Goal: Transaction & Acquisition: Purchase product/service

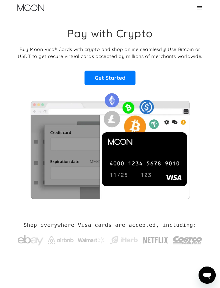
click at [206, 6] on div "Home FAQ Careers For Business About Us Log In Sign Up Home FAQ For Business Car…" at bounding box center [110, 8] width 194 height 16
click at [202, 6] on icon at bounding box center [200, 8] width 6 height 6
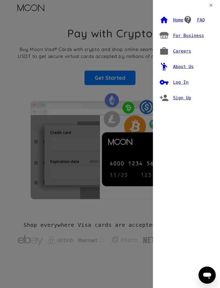
click at [184, 80] on div "Log In" at bounding box center [181, 82] width 16 height 5
click at [182, 80] on div "Log In" at bounding box center [181, 82] width 16 height 5
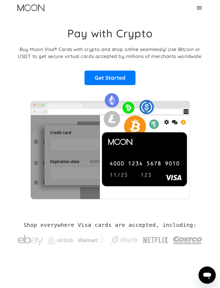
click at [204, 8] on div "Home FAQ Careers For Business About Us Log In Sign Up Home FAQ For Business Car…" at bounding box center [110, 8] width 194 height 16
click at [202, 8] on icon at bounding box center [199, 7] width 5 height 3
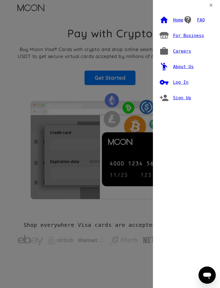
click at [184, 80] on div "Log In" at bounding box center [181, 82] width 16 height 5
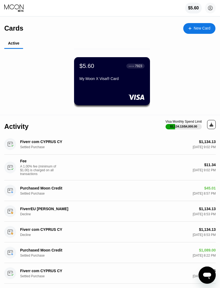
click at [211, 127] on div at bounding box center [212, 125] width 4 height 4
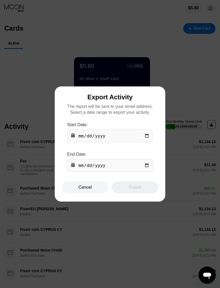
click at [92, 197] on div at bounding box center [110, 144] width 220 height 288
click at [90, 190] on div "Cancel" at bounding box center [85, 187] width 13 height 5
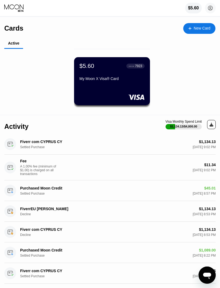
click at [126, 86] on div "$5.60 ● ● ● ● 7923 My Moon X Visa® Card" at bounding box center [112, 81] width 76 height 48
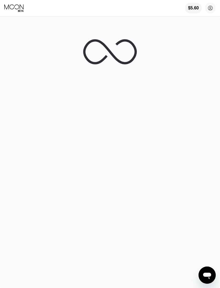
click at [213, 10] on circle at bounding box center [210, 8] width 11 height 11
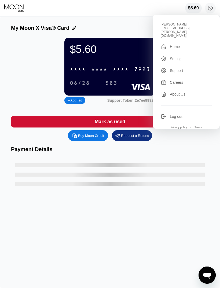
click at [212, 7] on circle at bounding box center [210, 8] width 11 height 11
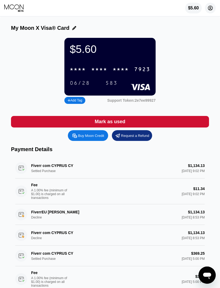
click at [91, 138] on div "Buy Moon Credit" at bounding box center [91, 136] width 26 height 5
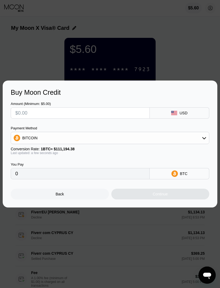
click at [137, 117] on input "text" at bounding box center [80, 113] width 130 height 11
click at [188, 140] on div "BITCOIN" at bounding box center [110, 138] width 198 height 11
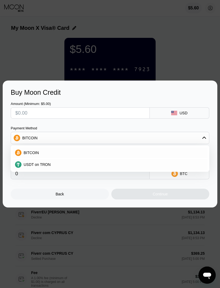
click at [104, 169] on div "USDT on TRON" at bounding box center [110, 164] width 196 height 11
type input "0.00"
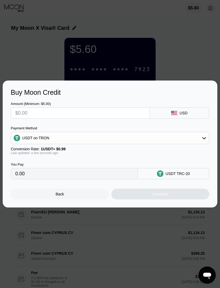
click at [75, 112] on input "text" at bounding box center [80, 113] width 130 height 11
type input "$1"
type input "1.01"
type input "$11"
type input "11.11"
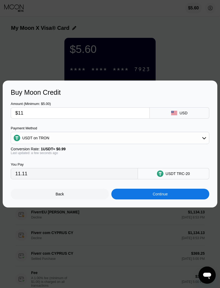
type input "$110"
type input "111.11"
type input "$1100"
type input "1111.11"
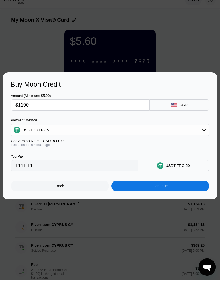
type input "$110"
type input "111.11"
type input "$11"
type input "11.11"
type input "$115"
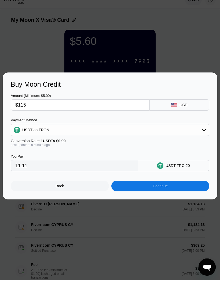
type input "116.16"
type input "$1150"
type input "1161.62"
type input "$115"
type input "116.16"
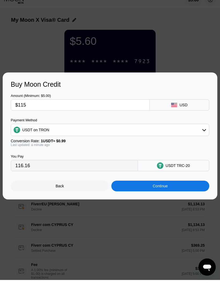
type input "$11"
type input "11.11"
type input "$114"
type input "115.15"
type input "$1146"
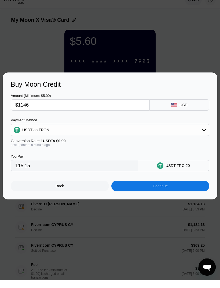
type input "1157.58"
type input "$114"
type input "115.15"
type input "$1145"
type input "1156.57"
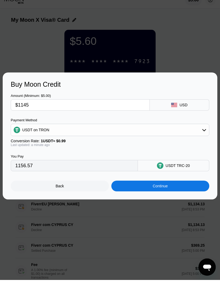
click at [186, 189] on div "Continue" at bounding box center [161, 194] width 98 height 11
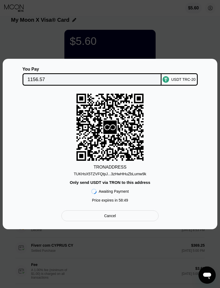
click at [141, 175] on div "TUKHsX5TZVFQtpJ...3zHwHHuZbLumw9k" at bounding box center [110, 174] width 73 height 4
click at [142, 173] on div "TUKHsX5TZVFQtpJ...3zHwHHuZbLumw9k" at bounding box center [110, 174] width 73 height 4
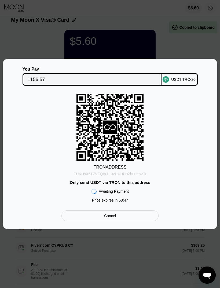
click at [137, 176] on div "TUKHsX5TZVFQtpJ...3zHwHHuZbLumw9k" at bounding box center [110, 174] width 73 height 4
click at [138, 174] on div "TUKHsX5TZVFQtpJ...3zHwHHuZbLumw9k" at bounding box center [110, 174] width 73 height 4
click at [143, 175] on div "TUKHsX5TZVFQtpJ...3zHwHHuZbLumw9k" at bounding box center [110, 174] width 73 height 4
click at [142, 175] on div "TUKHsX5TZVFQtpJ...3zHwHHuZbLumw9k" at bounding box center [110, 174] width 73 height 4
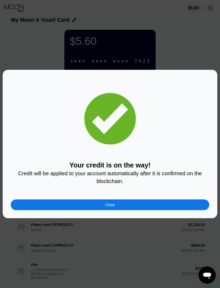
click at [78, 196] on div "Your credit is on the way! Credit will be applied to your account automatically…" at bounding box center [110, 144] width 199 height 133
click at [49, 211] on div "Close" at bounding box center [110, 205] width 199 height 11
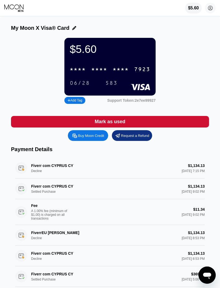
click at [197, 12] on div "$5.60" at bounding box center [194, 8] width 17 height 11
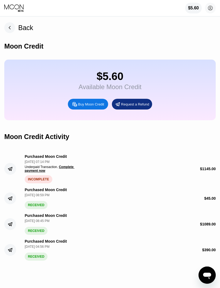
click at [140, 75] on div "$5.60" at bounding box center [110, 76] width 63 height 12
click at [190, 162] on div "Purchased Moon Credit Aug 21, 2025, 07:14 PM Underpaid Transaction . Complete p…" at bounding box center [110, 166] width 212 height 33
click at [56, 173] on span "Complete payment now" at bounding box center [50, 169] width 50 height 8
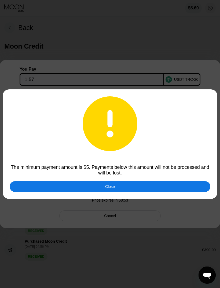
click at [180, 185] on div "Close" at bounding box center [110, 186] width 201 height 11
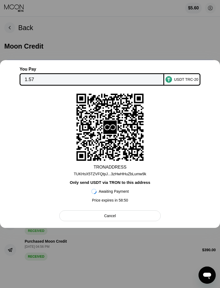
click at [133, 78] on input "1.57" at bounding box center [92, 79] width 135 height 11
click at [18, 201] on div "TRON ADDRESS TUKHsX5TZVFQtpJ...3zHwHHuZbLumw9k Only send USDT via TRON to this …" at bounding box center [110, 150] width 207 height 112
click at [120, 176] on div "TUKHsX5TZVFQtpJ...3zHwHHuZbLumw9k" at bounding box center [110, 174] width 73 height 4
click at [122, 178] on div "TRON ADDRESS TUKHsX5TZVFQtpJ...3zHwHHuZbLumw9k Only send USDT via TRON to this …" at bounding box center [110, 150] width 207 height 112
click at [138, 79] on input "1.57" at bounding box center [92, 79] width 135 height 11
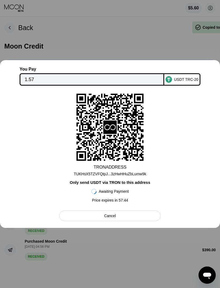
click at [138, 78] on input "1.57" at bounding box center [92, 79] width 135 height 11
click at [176, 34] on div at bounding box center [110, 144] width 220 height 288
click at [184, 37] on div at bounding box center [110, 144] width 220 height 288
click at [122, 219] on div "Cancel" at bounding box center [109, 216] width 101 height 11
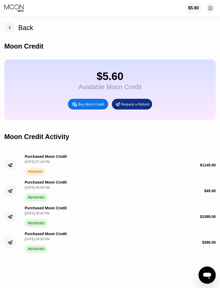
click at [42, 175] on div "PENDING" at bounding box center [35, 172] width 21 height 8
click at [51, 163] on div "Purchased Moon Credit Aug 21, 2025, 07:18 PM PENDING" at bounding box center [50, 166] width 51 height 22
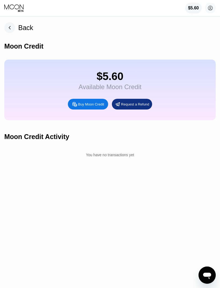
click at [18, 31] on div "Back" at bounding box center [25, 28] width 15 height 8
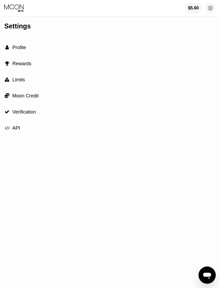
click at [30, 50] on div " Profile" at bounding box center [110, 48] width 212 height 16
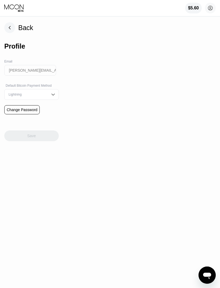
click at [211, 8] on icon at bounding box center [210, 8] width 3 height 3
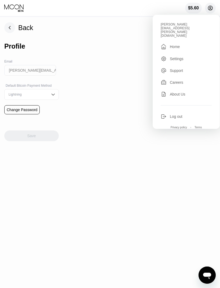
click at [179, 44] on div " Home" at bounding box center [186, 47] width 51 height 6
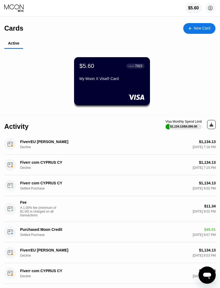
click at [200, 3] on div "$5.60" at bounding box center [194, 8] width 17 height 11
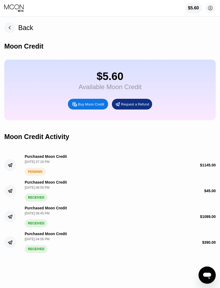
click at [170, 163] on div "Purchased Moon Credit [DATE] 07:18 PM PENDING $ 1145.00" at bounding box center [110, 163] width 212 height 26
click at [58, 164] on div "[DATE] 07:18 PM" at bounding box center [47, 162] width 44 height 4
click at [11, 168] on circle at bounding box center [10, 165] width 12 height 12
click at [212, 5] on circle at bounding box center [210, 8] width 11 height 11
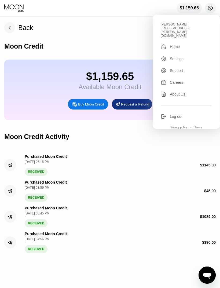
click at [177, 45] on div "Home" at bounding box center [175, 47] width 10 height 4
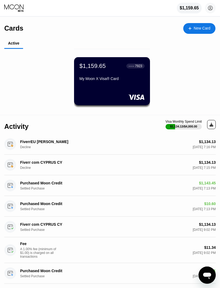
click at [187, 145] on div "$1,134.13 [DATE] 7:16 PM" at bounding box center [159, 144] width 114 height 9
click at [110, 68] on div "$1,159.65 ● ● ● ● 7923" at bounding box center [112, 66] width 65 height 7
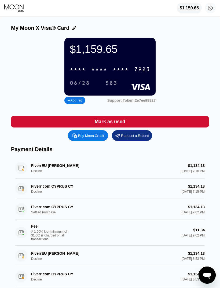
click at [137, 70] on div "7923" at bounding box center [142, 70] width 16 height 6
click at [115, 70] on div "2850" at bounding box center [121, 70] width 16 height 6
click at [135, 73] on div "7923" at bounding box center [142, 70] width 16 height 6
